Goal: Entertainment & Leisure: Consume media (video, audio)

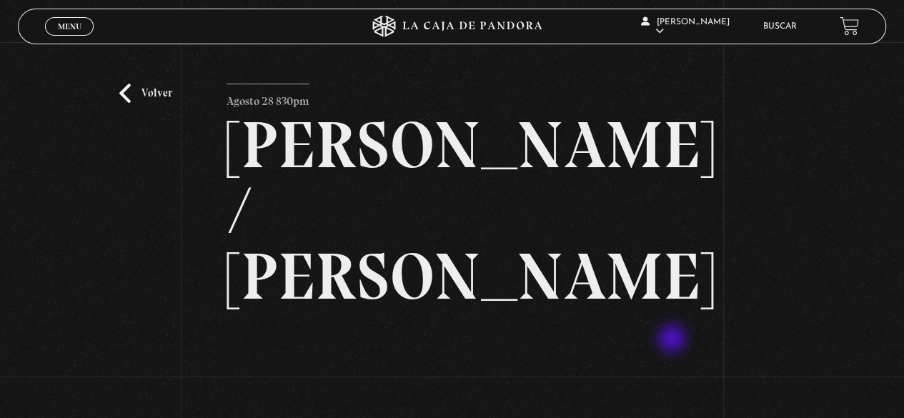
click at [130, 96] on link "Volver" at bounding box center [145, 93] width 53 height 19
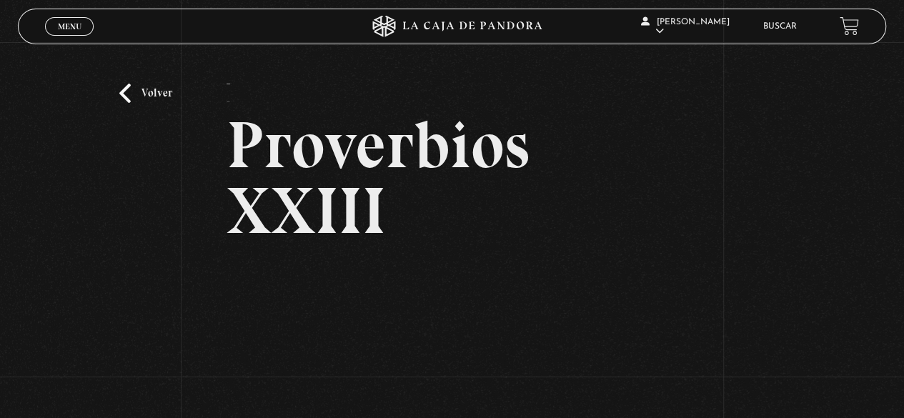
click at [140, 87] on link "Volver" at bounding box center [145, 93] width 53 height 19
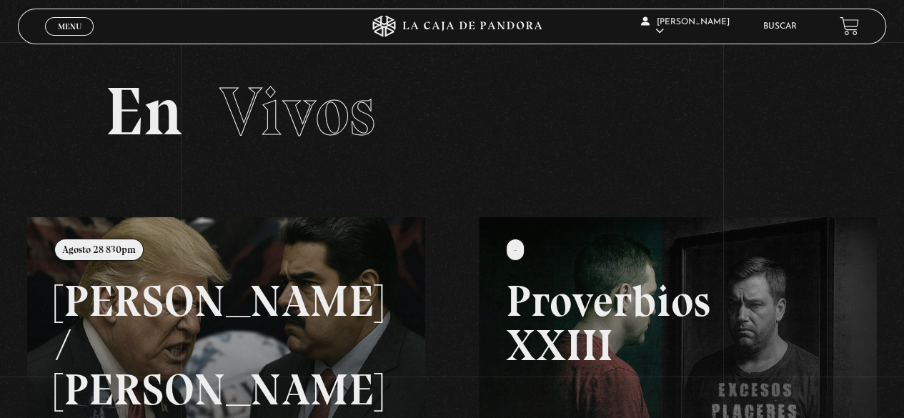
click at [66, 24] on span "Menu" at bounding box center [70, 26] width 24 height 9
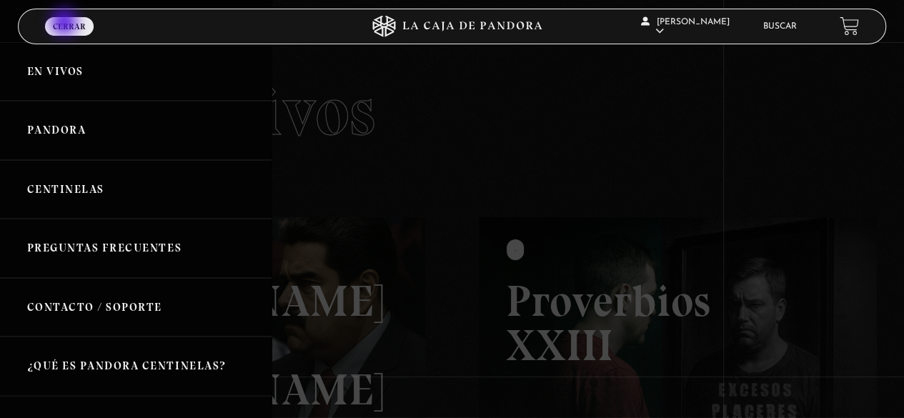
click at [75, 120] on link "Pandora" at bounding box center [136, 130] width 272 height 59
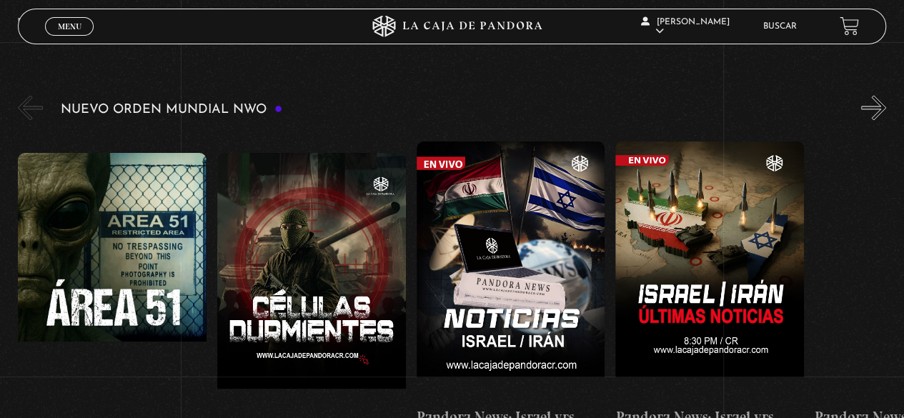
scroll to position [1013, 0]
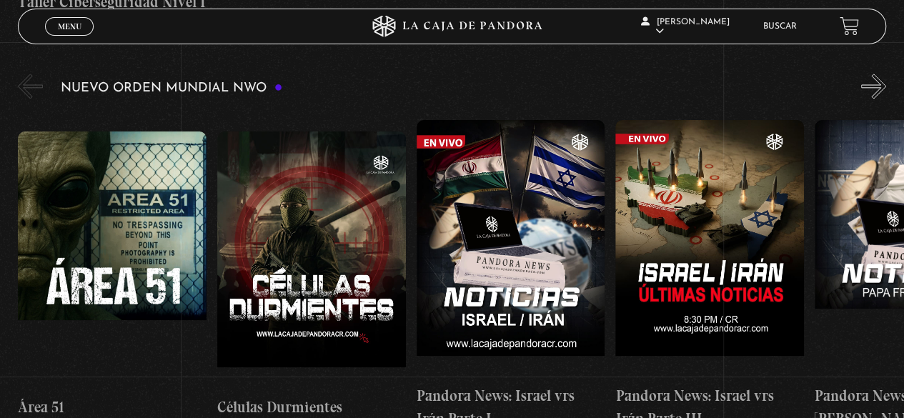
click at [118, 203] on figure at bounding box center [112, 259] width 189 height 257
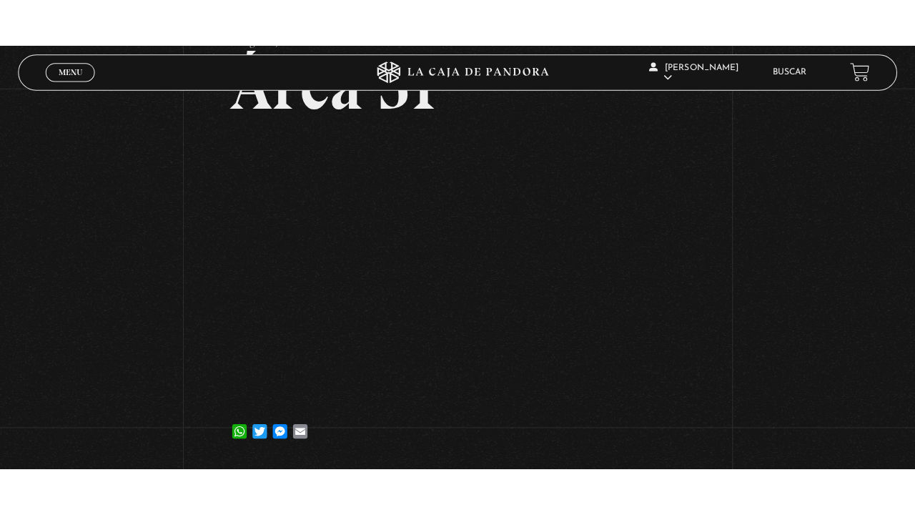
scroll to position [120, 0]
